Goal: Information Seeking & Learning: Learn about a topic

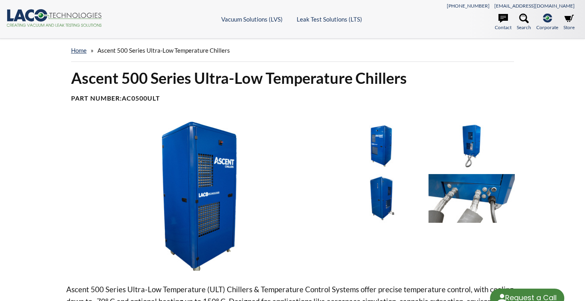
select select "语言翻译微件"
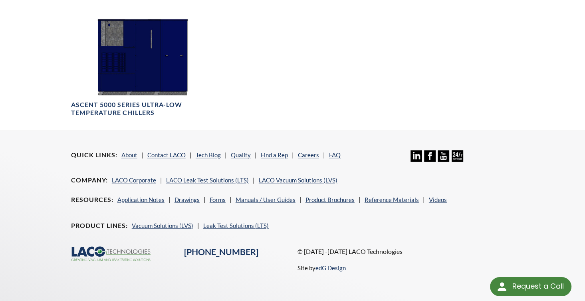
scroll to position [659, 0]
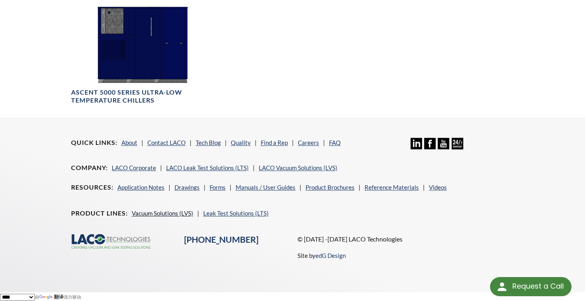
click at [163, 210] on link "Vacuum Solutions (LVS)" at bounding box center [163, 213] width 62 height 7
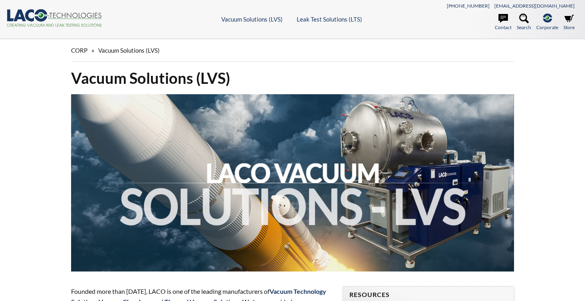
select select "语言翻译微件"
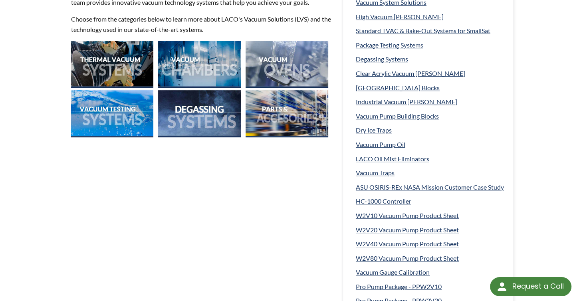
scroll to position [316, 0]
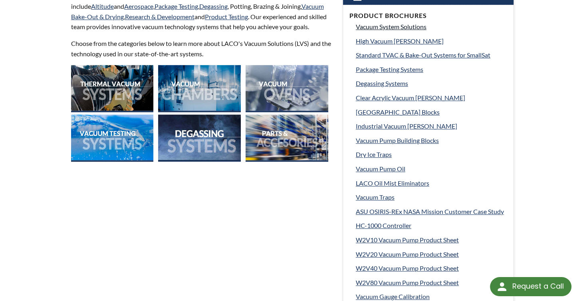
click at [390, 26] on span "Vacuum System Solutions" at bounding box center [391, 27] width 71 height 8
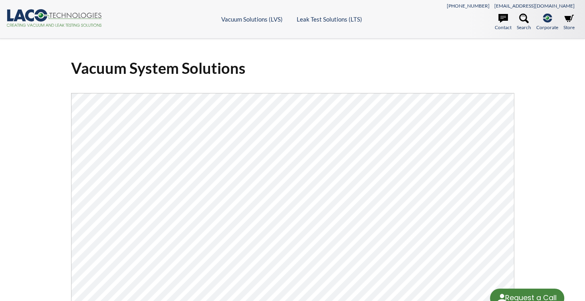
select select "语言翻译微件"
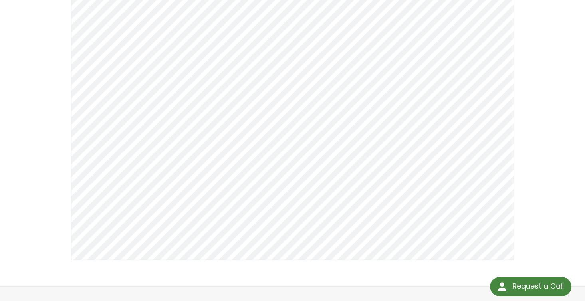
scroll to position [135, 0]
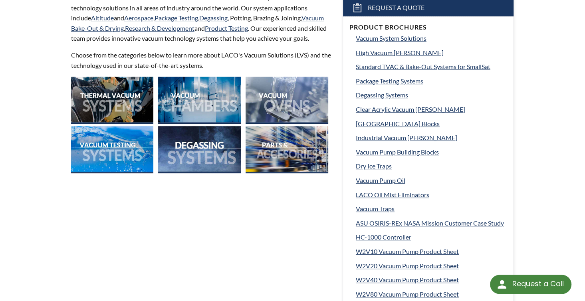
select select "语言翻译微件"
click at [399, 136] on span "Industrial Vacuum Chambers" at bounding box center [406, 138] width 101 height 8
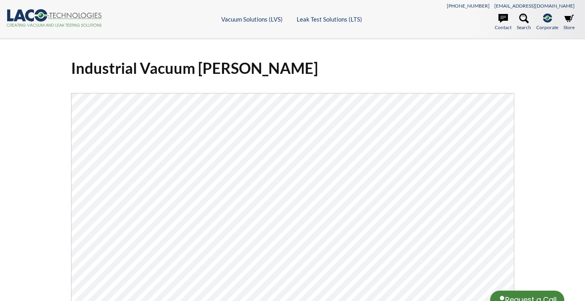
select select "语言翻译微件"
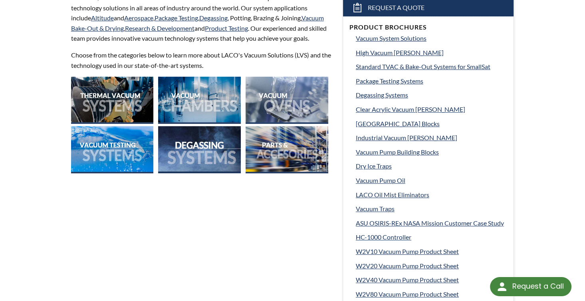
select select "语言翻译微件"
click at [378, 96] on span "Degassing Systems" at bounding box center [382, 95] width 52 height 8
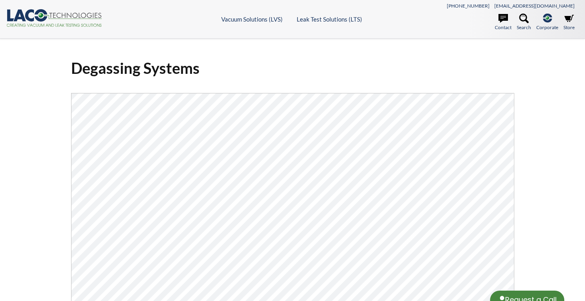
select select "语言翻译微件"
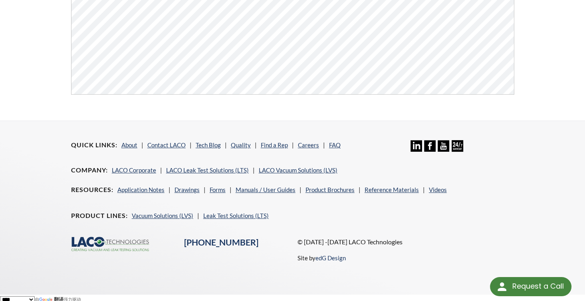
scroll to position [302, 0]
